Goal: Entertainment & Leisure: Browse casually

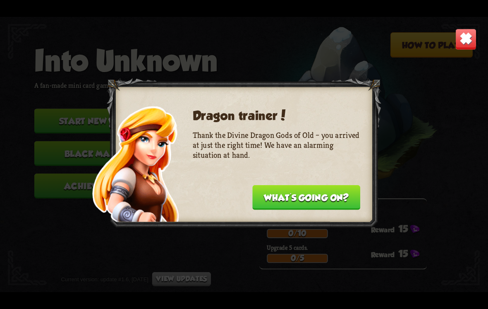
click at [345, 206] on button "What's going on?" at bounding box center [306, 197] width 108 height 25
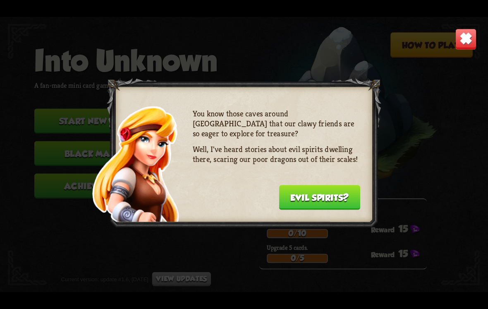
click at [323, 187] on button "Evil spirits?" at bounding box center [319, 197] width 81 height 25
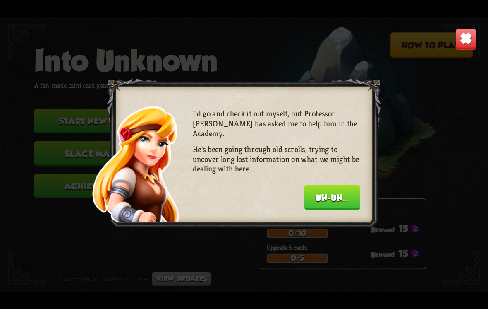
click at [327, 206] on button "Uh-uh..." at bounding box center [332, 197] width 56 height 25
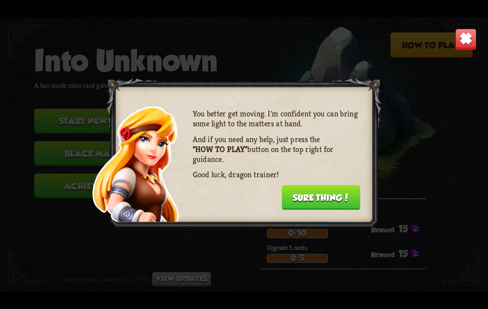
click at [331, 192] on button "Sure thing!" at bounding box center [321, 197] width 79 height 25
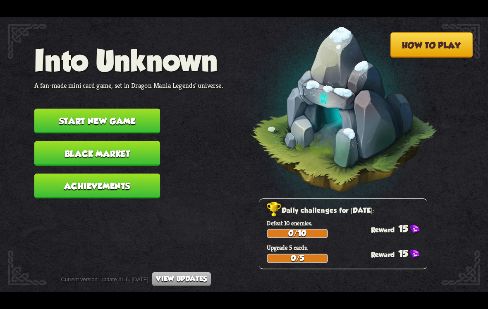
click at [326, 194] on img at bounding box center [331, 113] width 213 height 222
click at [73, 111] on button "Start new game" at bounding box center [97, 120] width 126 height 25
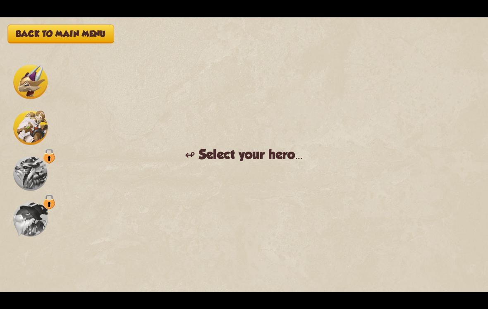
click at [26, 131] on img at bounding box center [30, 127] width 34 height 34
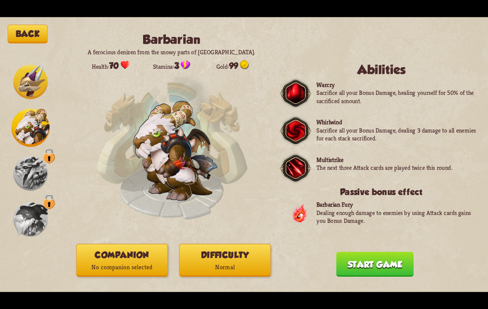
click at [232, 261] on p "Normal" at bounding box center [224, 267] width 91 height 12
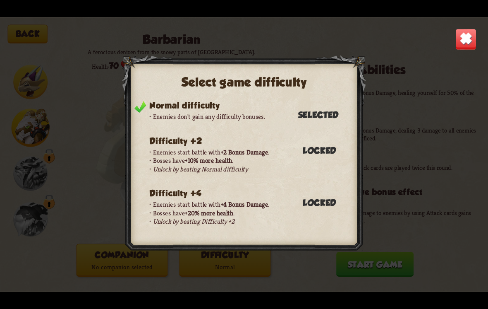
click at [476, 45] on img at bounding box center [466, 40] width 22 height 22
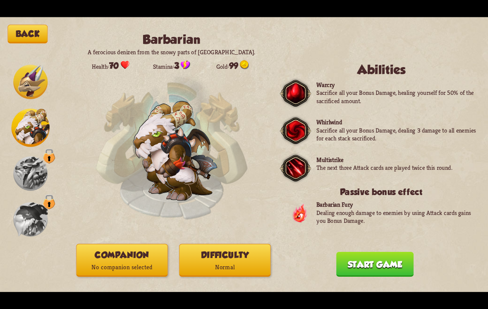
click at [463, 44] on div "Back Barbarian A ferocious denizen from the snowy parts of Northern Dragolandia…" at bounding box center [244, 154] width 488 height 275
click at [369, 257] on button "Start game" at bounding box center [374, 263] width 77 height 25
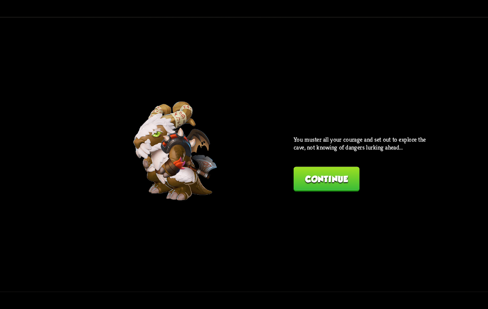
click at [340, 151] on p "You muster all your courage and set out to explore the cave, not knowing of dan…" at bounding box center [362, 143] width 137 height 16
click at [332, 182] on button "Continue" at bounding box center [327, 179] width 66 height 25
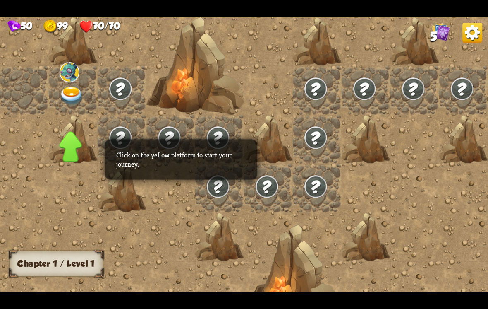
click at [78, 100] on img at bounding box center [72, 95] width 24 height 19
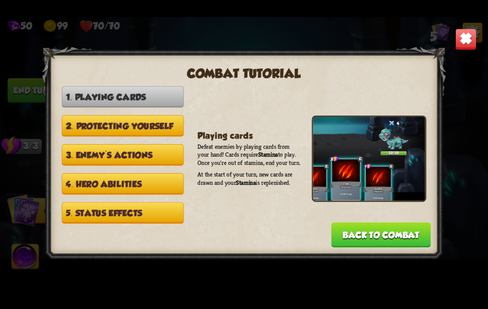
click at [72, 173] on button "4. Hero abilities" at bounding box center [123, 184] width 122 height 22
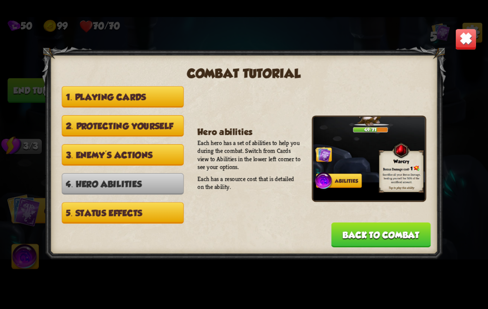
click at [402, 232] on button "Back to combat" at bounding box center [381, 234] width 100 height 25
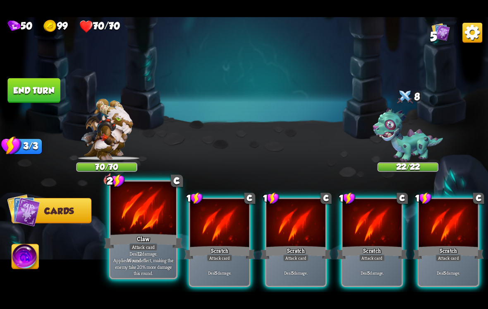
click at [141, 241] on div "Claw" at bounding box center [143, 240] width 79 height 17
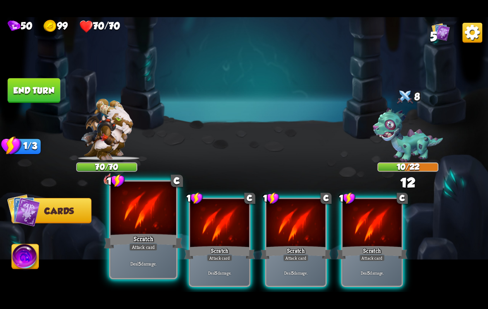
click at [168, 231] on div at bounding box center [143, 208] width 66 height 55
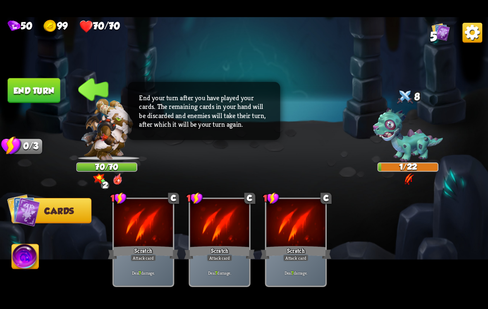
click at [55, 79] on button "End turn" at bounding box center [33, 90] width 53 height 25
